Goal: Task Accomplishment & Management: Use online tool/utility

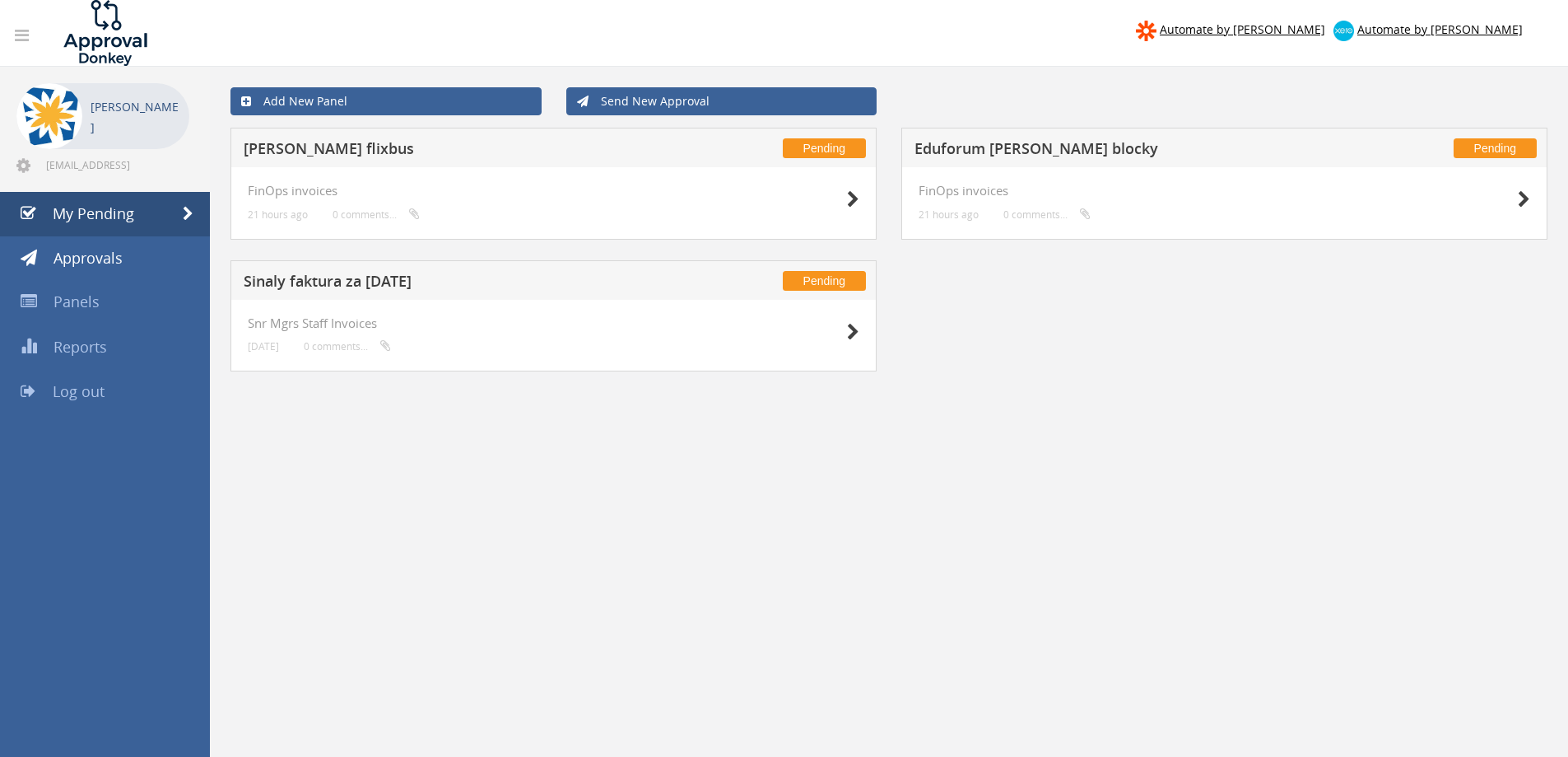
click at [500, 303] on div "Snr Mgrs Staff Invoices [DATE] 0 comments..." at bounding box center [552, 335] width 646 height 72
click at [298, 274] on h5 "Sinaly faktura za [DATE]" at bounding box center [460, 284] width 433 height 21
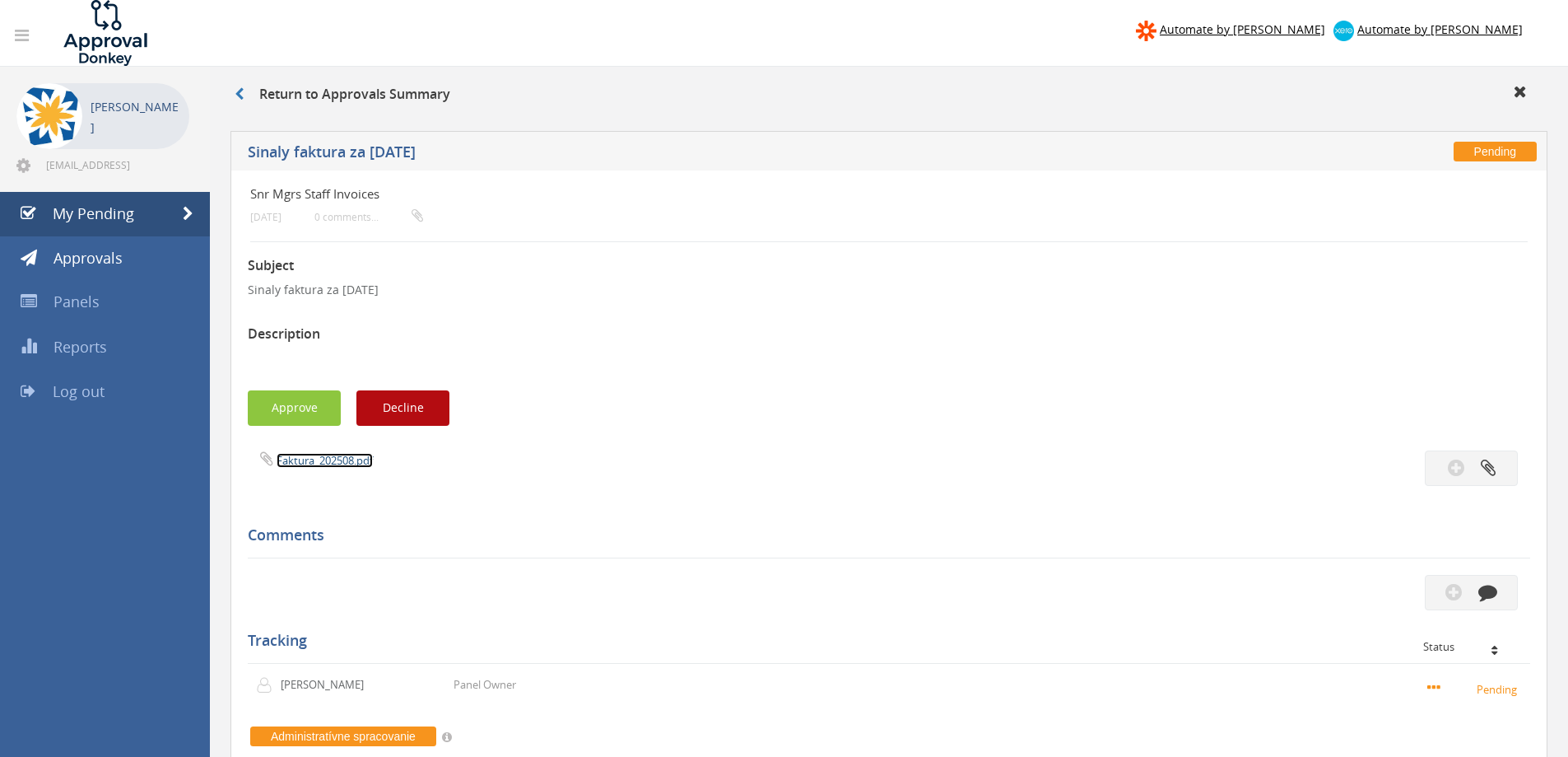
click at [293, 454] on link "Faktura_202508.pdf" at bounding box center [324, 459] width 96 height 15
click at [281, 409] on button "Approve" at bounding box center [295, 408] width 93 height 36
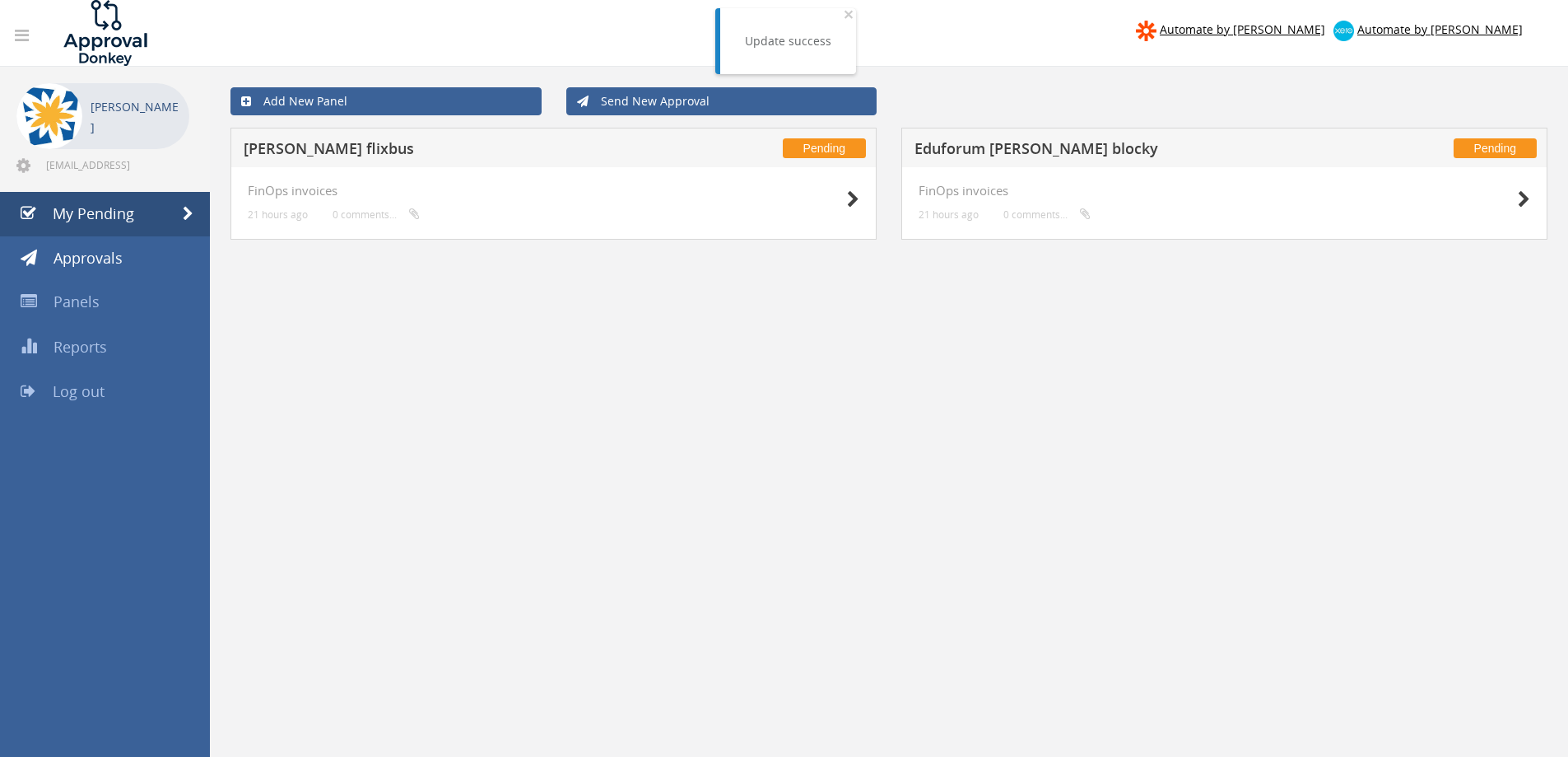
click at [985, 148] on h5 "Eduforum [PERSON_NAME] blocky" at bounding box center [1131, 151] width 433 height 21
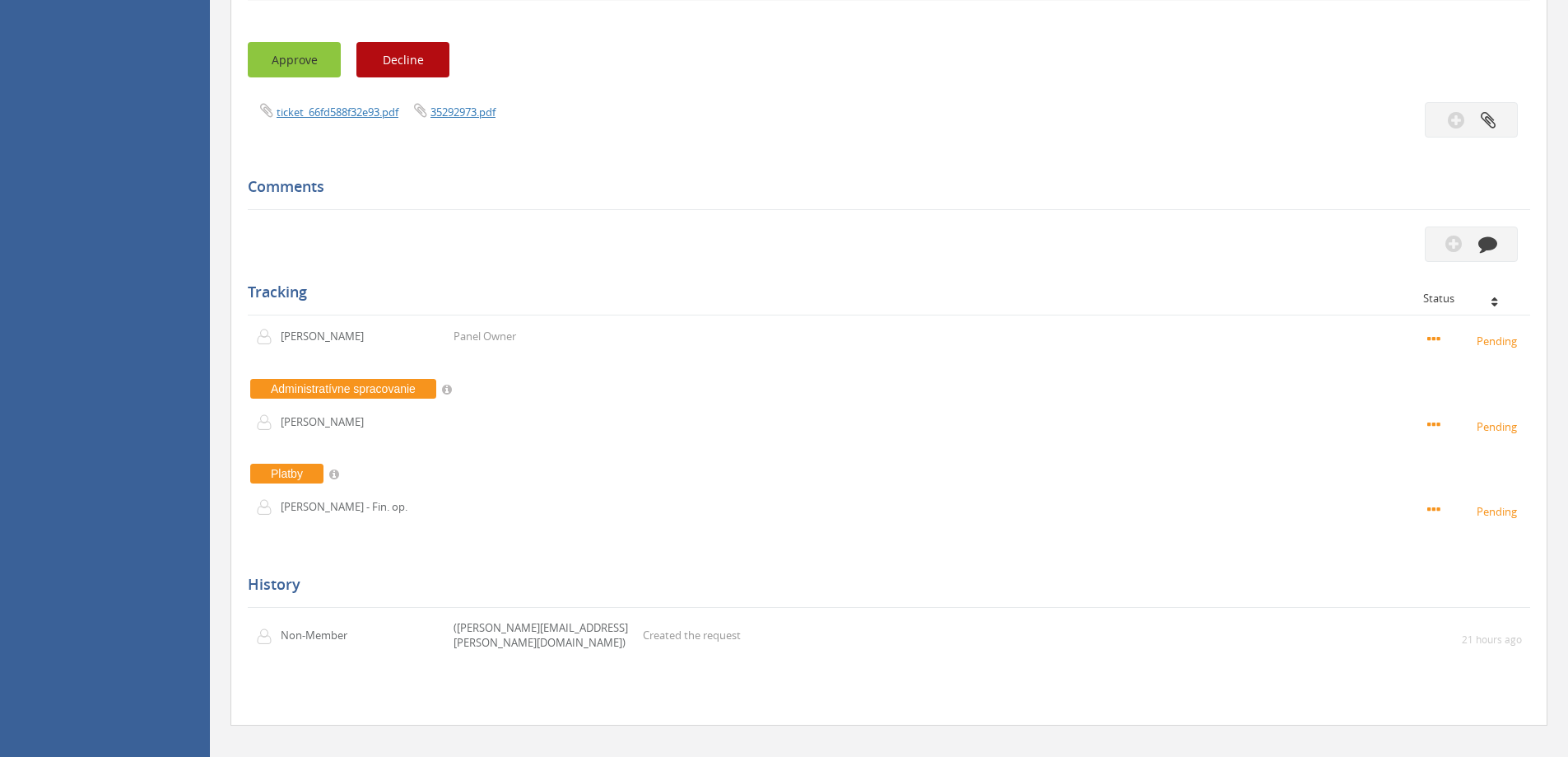
scroll to position [1645, 0]
click at [296, 65] on button "Approve" at bounding box center [295, 59] width 93 height 36
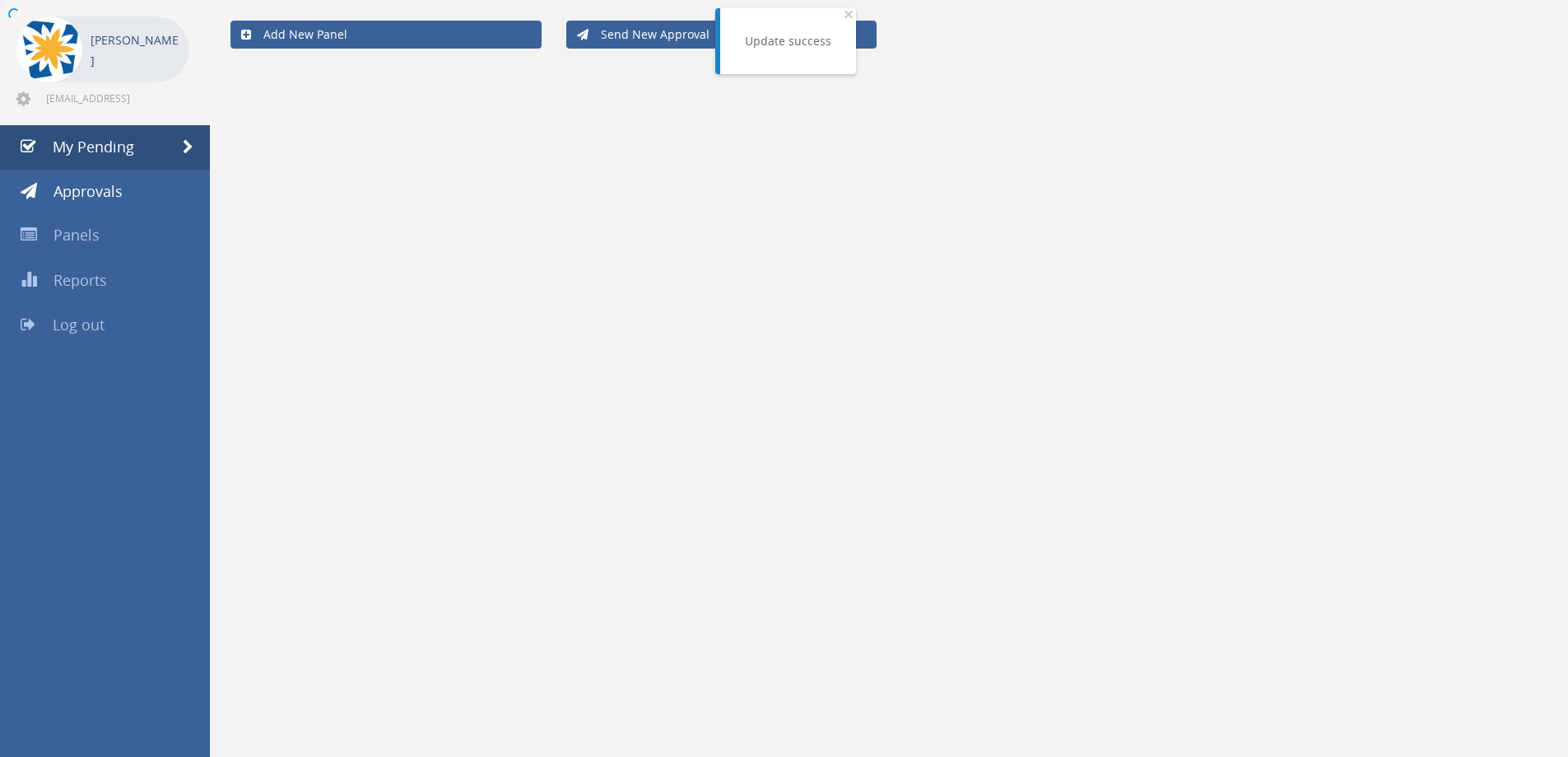
scroll to position [66, 0]
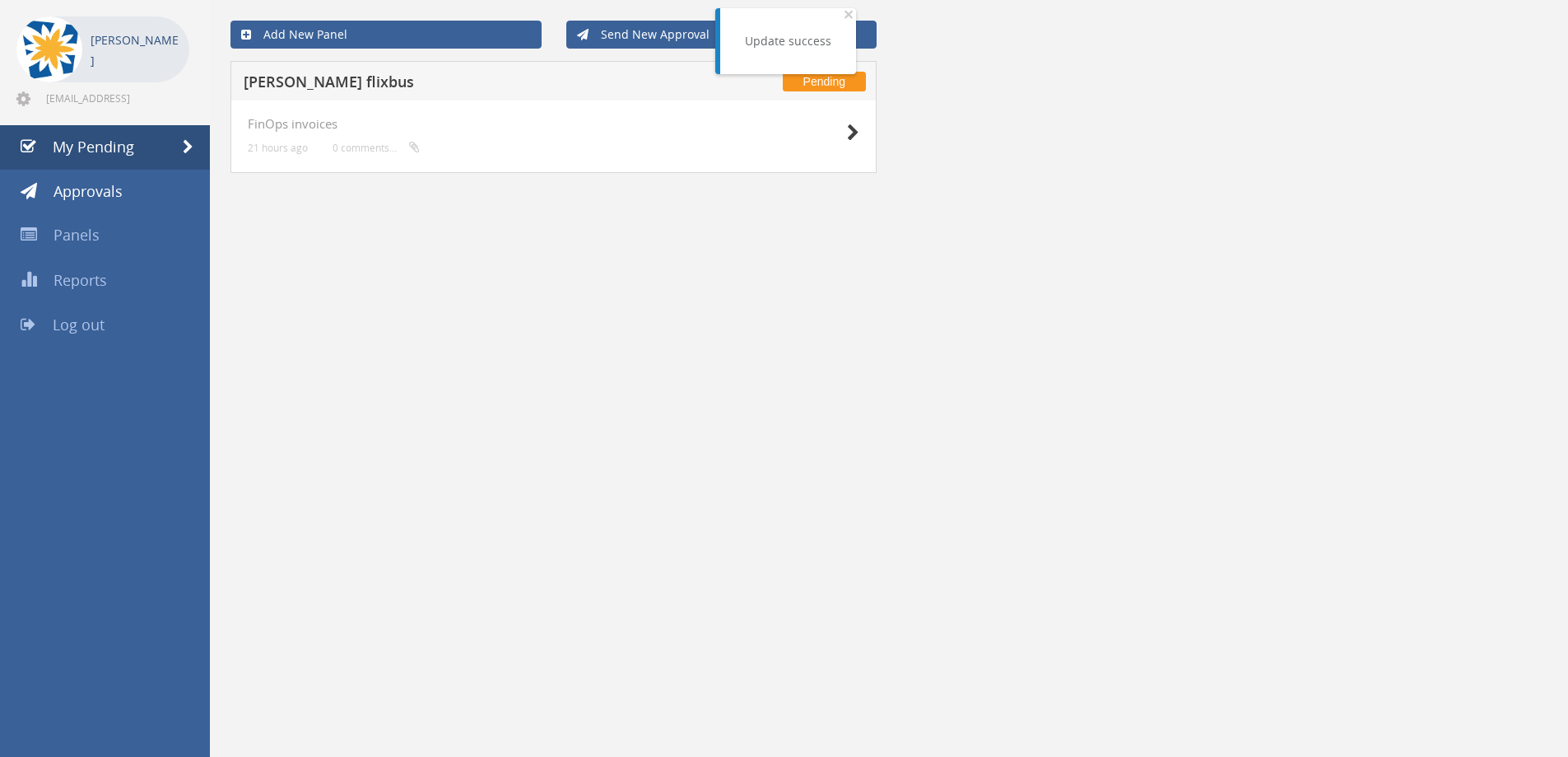
click at [291, 84] on h5 "[PERSON_NAME] flixbus" at bounding box center [460, 84] width 433 height 21
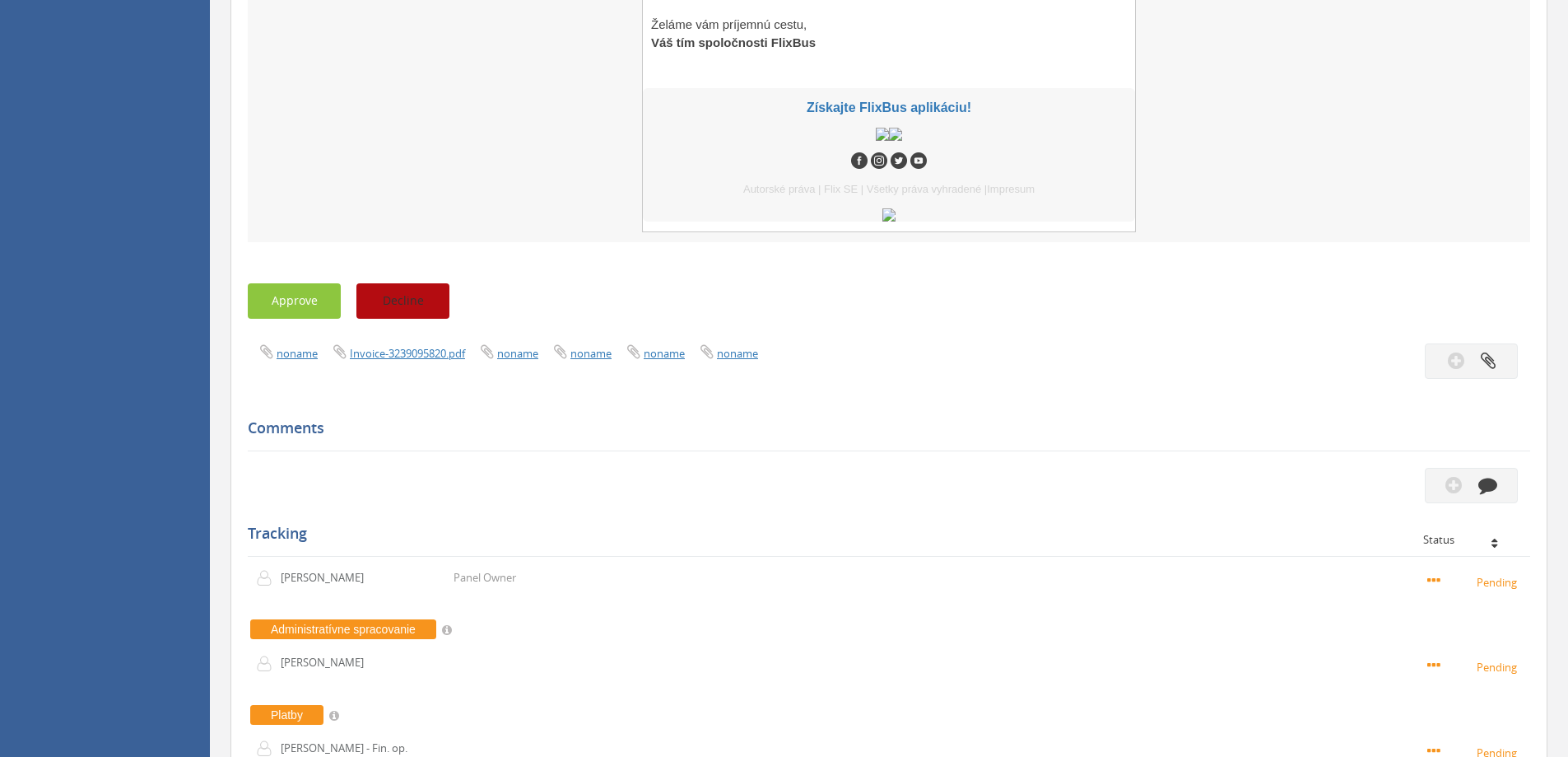
scroll to position [969, 0]
click at [308, 302] on button "Approve" at bounding box center [295, 300] width 93 height 36
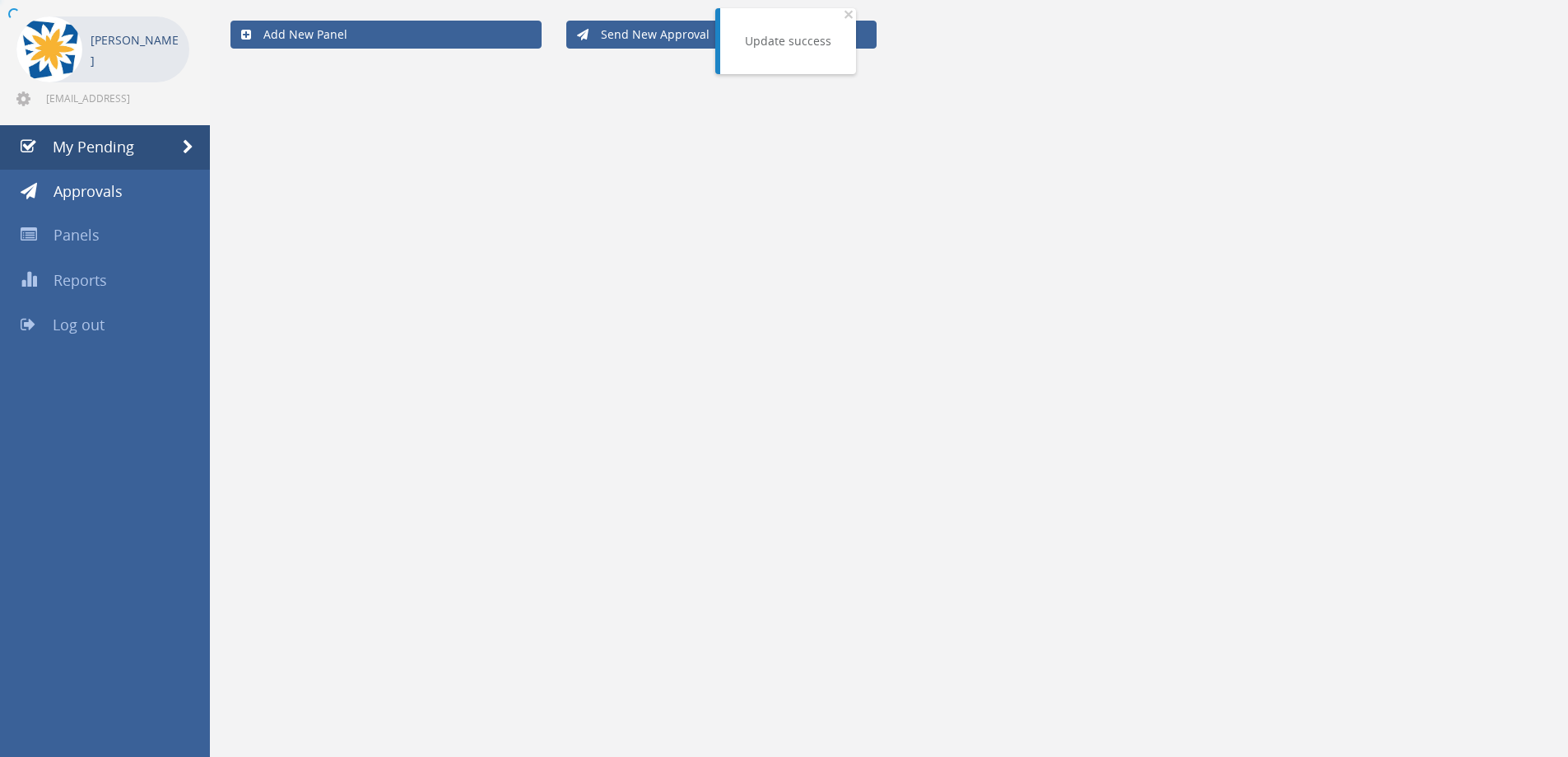
scroll to position [66, 0]
